Goal: Find specific page/section: Find specific page/section

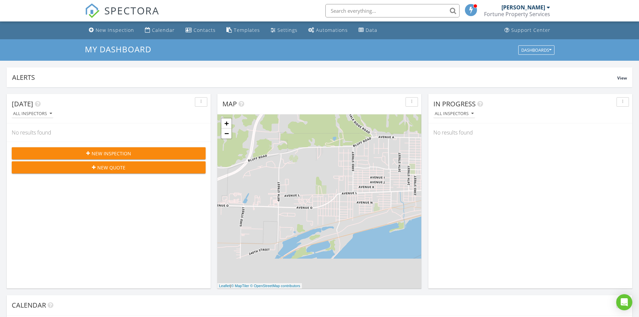
click at [370, 12] on input "text" at bounding box center [393, 10] width 134 height 13
click at [398, 9] on input "text" at bounding box center [393, 10] width 134 height 13
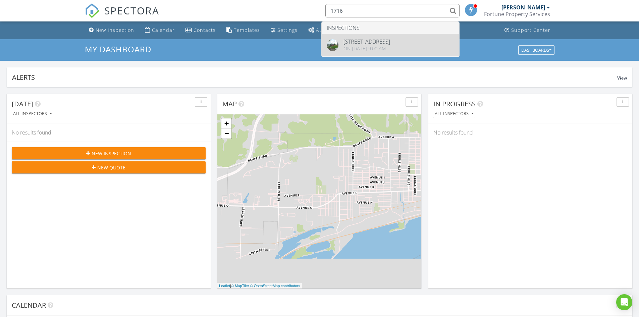
type input "1716"
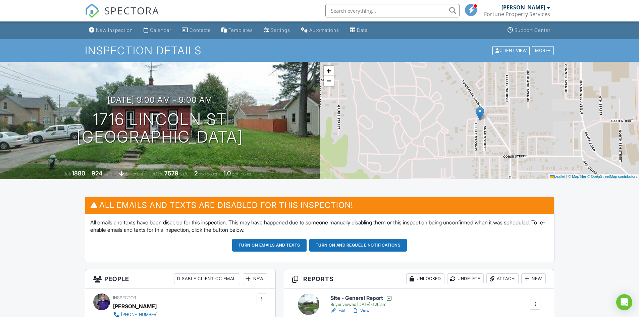
click at [404, 11] on input "text" at bounding box center [393, 10] width 134 height 13
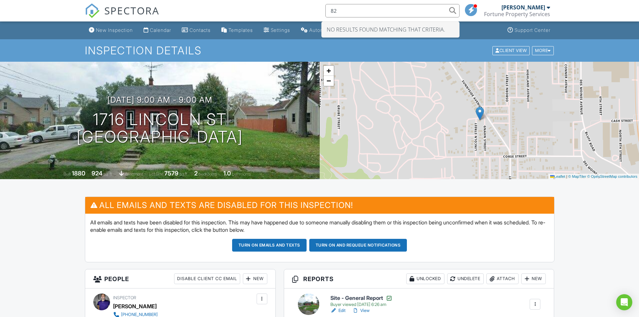
type input "8"
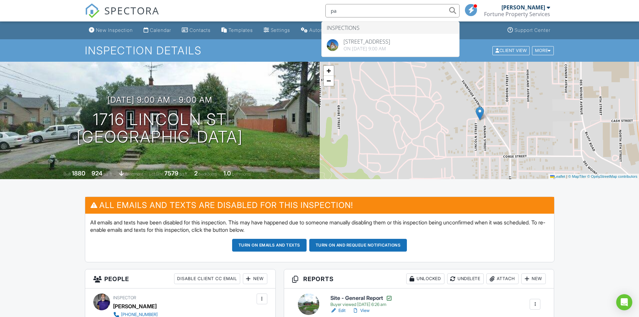
type input "p"
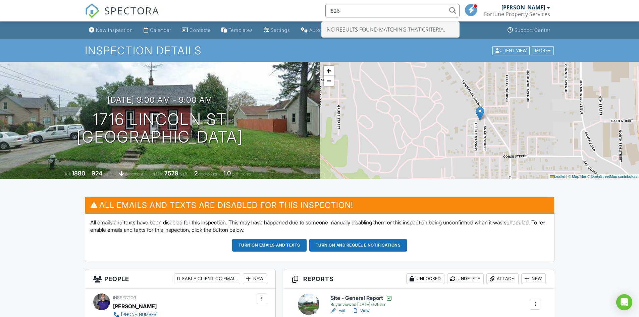
click at [383, 11] on input "826" at bounding box center [393, 10] width 134 height 13
type input "826"
click at [147, 13] on span "SPECTORA" at bounding box center [131, 10] width 55 height 14
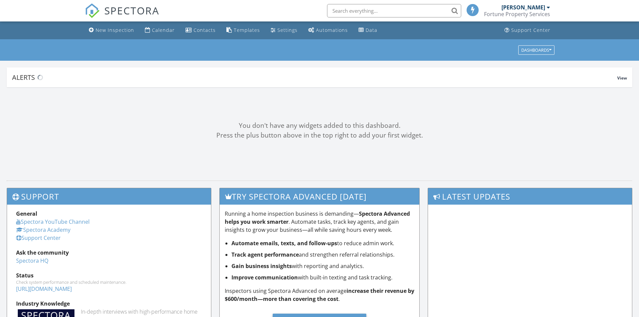
click at [342, 15] on input "text" at bounding box center [394, 10] width 134 height 13
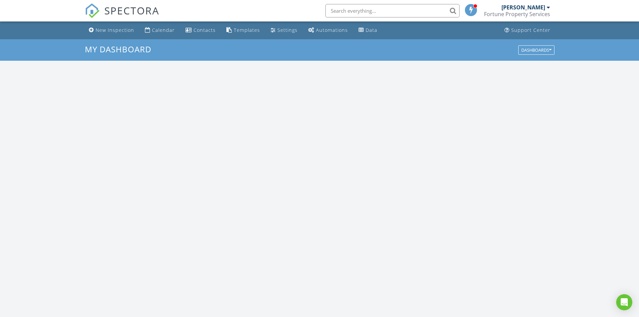
scroll to position [621, 650]
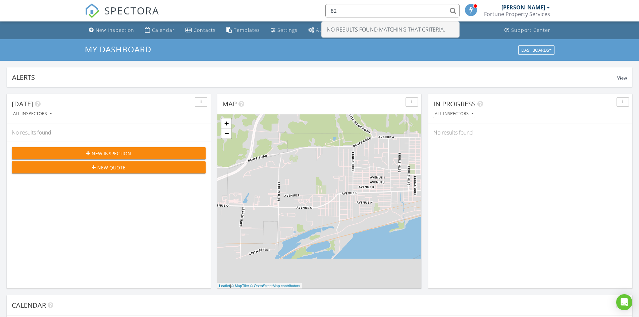
type input "8"
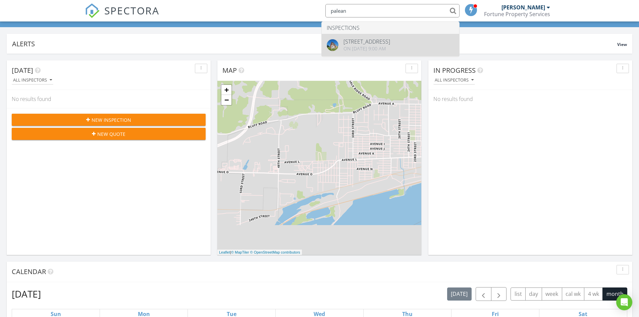
scroll to position [0, 0]
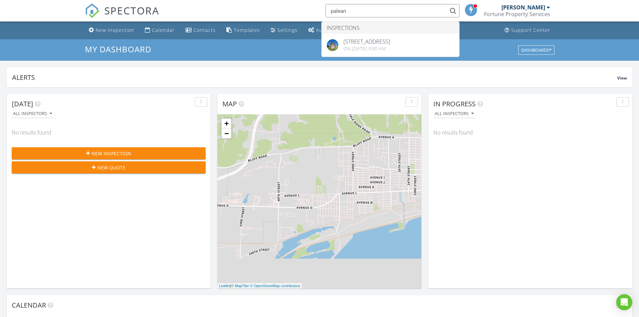
type input "palean"
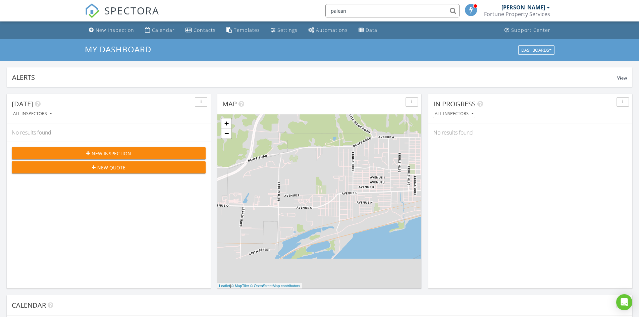
click at [362, 9] on input "palean" at bounding box center [393, 10] width 134 height 13
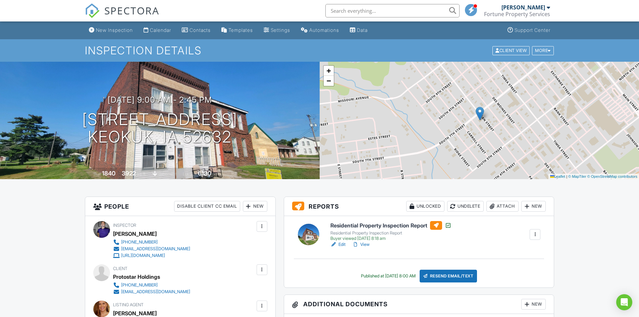
click at [396, 11] on input "text" at bounding box center [393, 10] width 134 height 13
type input "8"
click at [157, 33] on div "Calendar" at bounding box center [160, 30] width 21 height 6
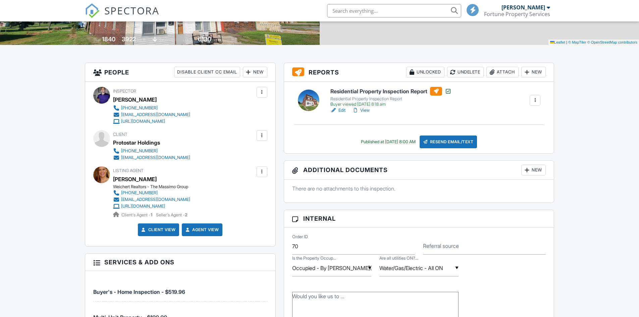
scroll to position [134, 0]
click at [262, 137] on div at bounding box center [262, 135] width 7 height 7
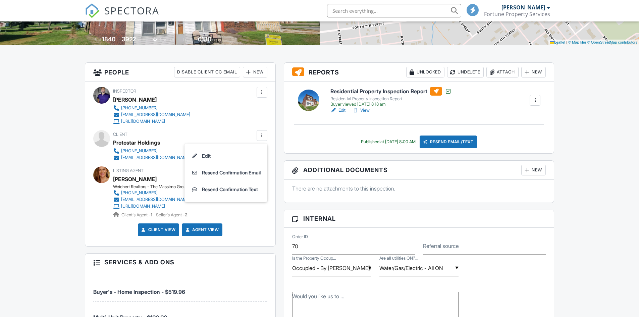
scroll to position [0, 0]
click at [157, 158] on div "[EMAIL_ADDRESS][DOMAIN_NAME]" at bounding box center [155, 157] width 69 height 5
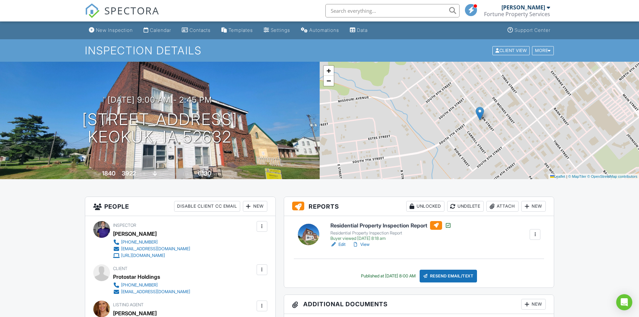
scroll to position [168, 0]
